Goal: Task Accomplishment & Management: Use online tool/utility

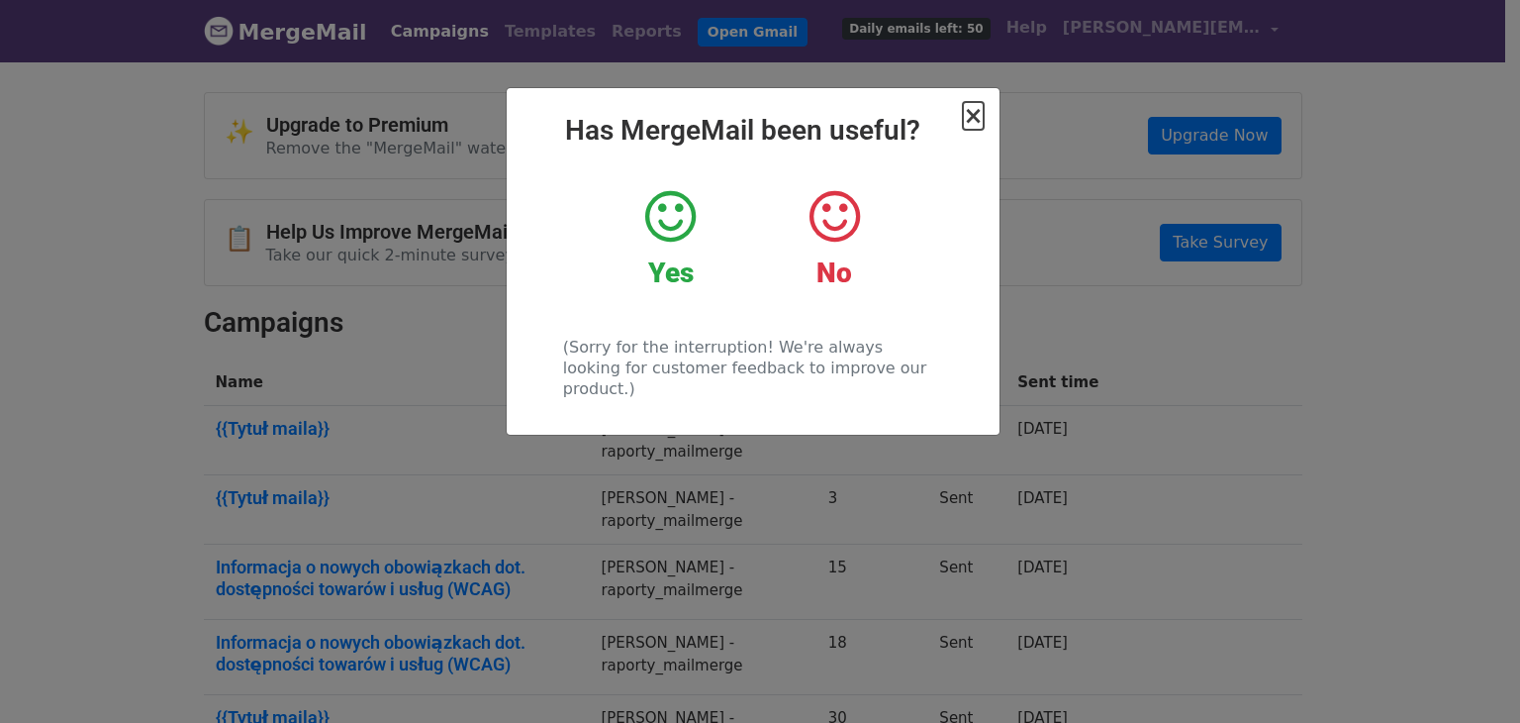
click at [967, 124] on span "×" at bounding box center [973, 116] width 20 height 28
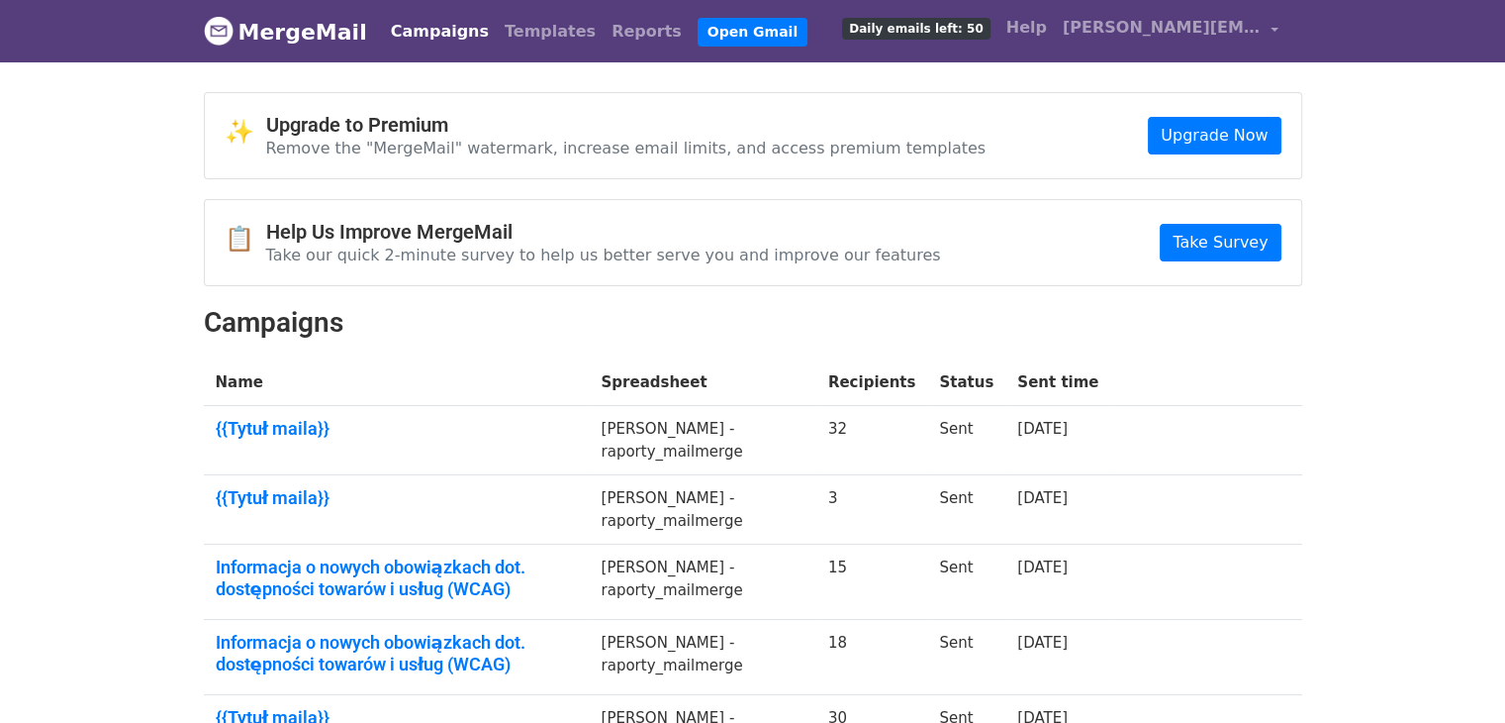
click at [474, 406] on td "{{Tytuł maila}}" at bounding box center [397, 440] width 386 height 69
click at [471, 421] on link "{{Tytuł maila}}" at bounding box center [397, 429] width 362 height 22
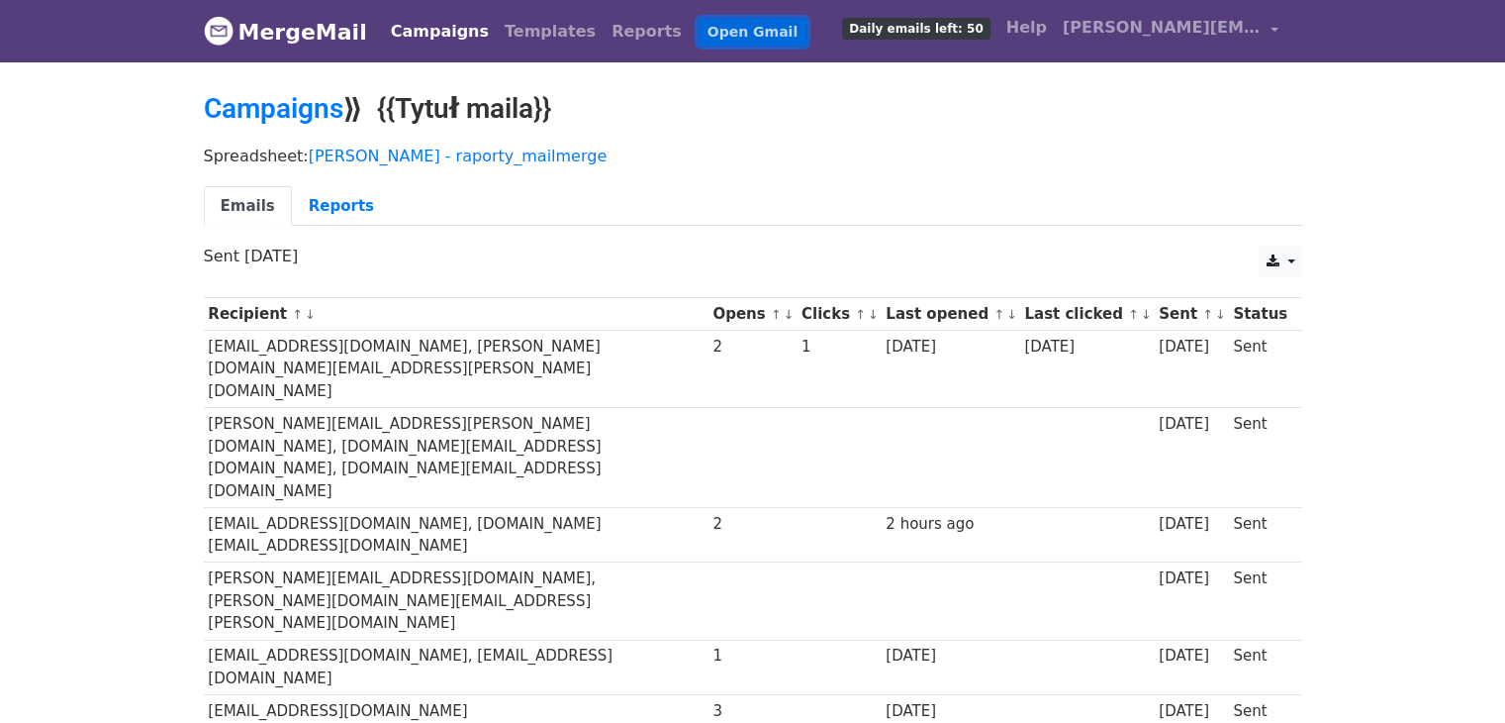
click at [698, 23] on link "Open Gmail" at bounding box center [753, 32] width 110 height 29
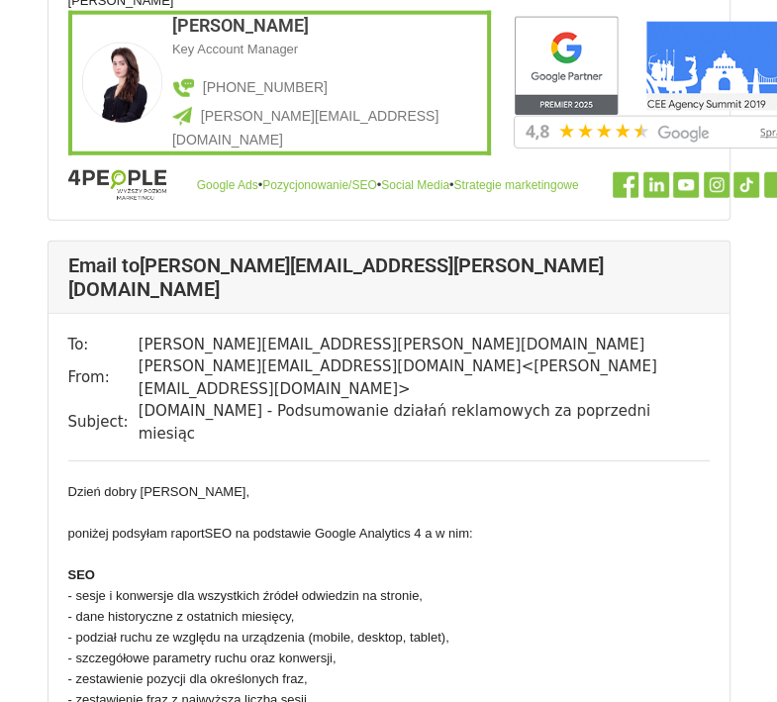
scroll to position [18213, 0]
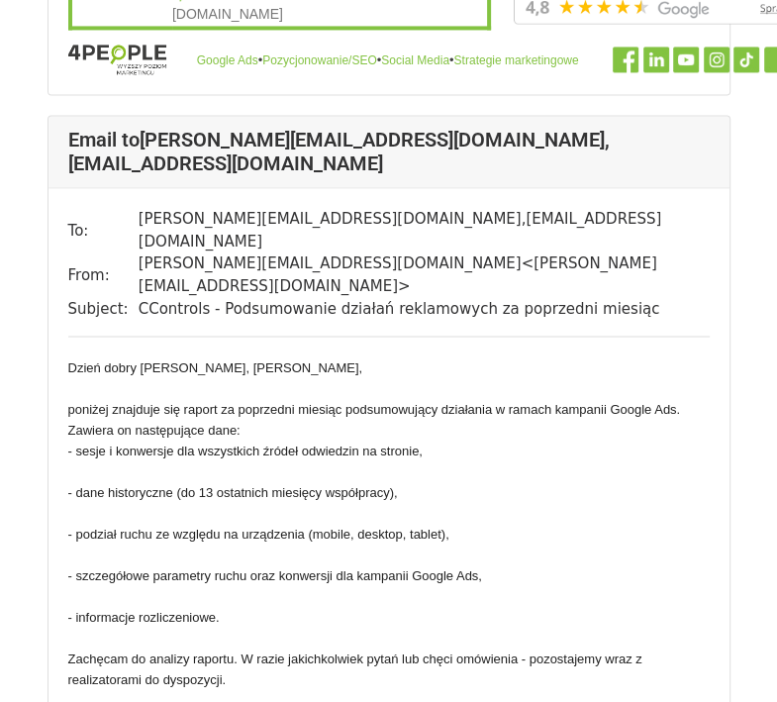
scroll to position [1634, 0]
